Goal: Entertainment & Leisure: Consume media (video, audio)

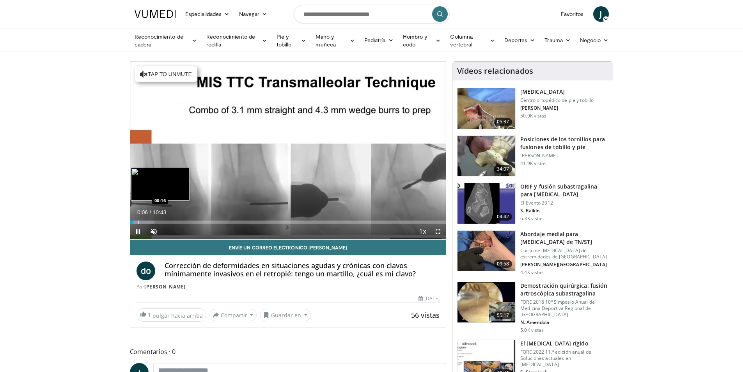
click at [138, 222] on div "Progress Bar" at bounding box center [138, 221] width 1 height 3
click at [137, 229] on span "Video Player" at bounding box center [138, 231] width 16 height 16
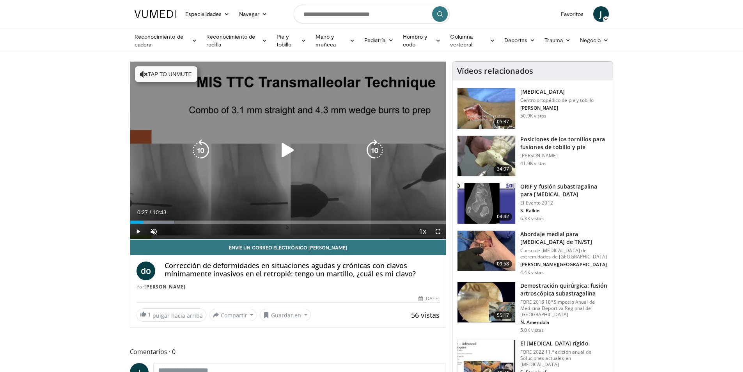
click at [155, 72] on button "Tap to unmute" at bounding box center [166, 74] width 62 height 16
